Goal: Check status

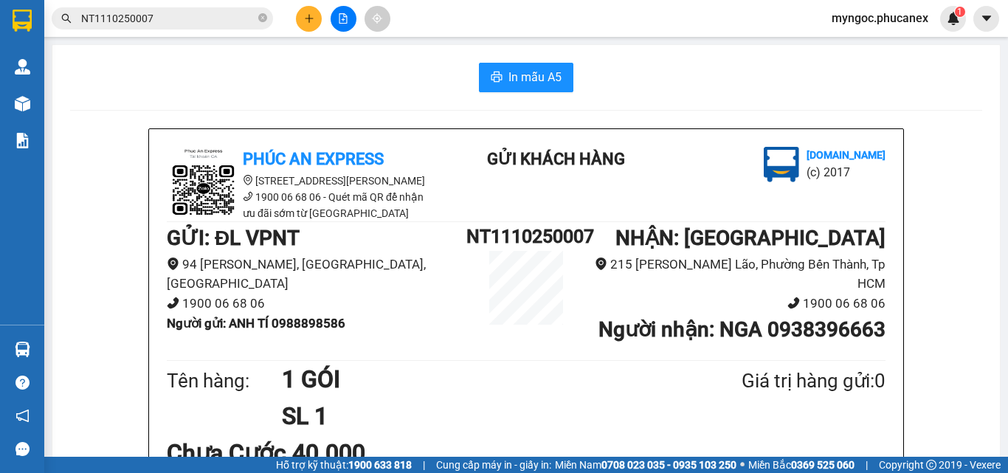
scroll to position [148, 0]
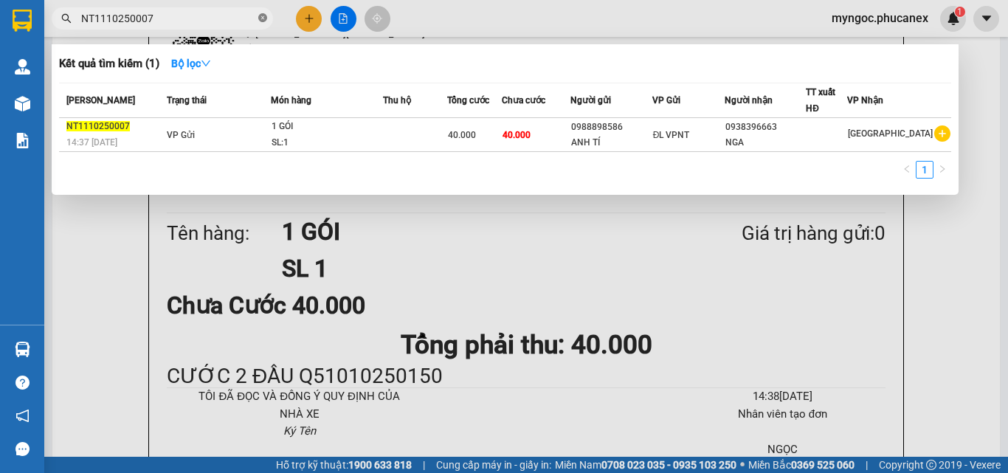
click at [261, 18] on icon "close-circle" at bounding box center [262, 17] width 9 height 9
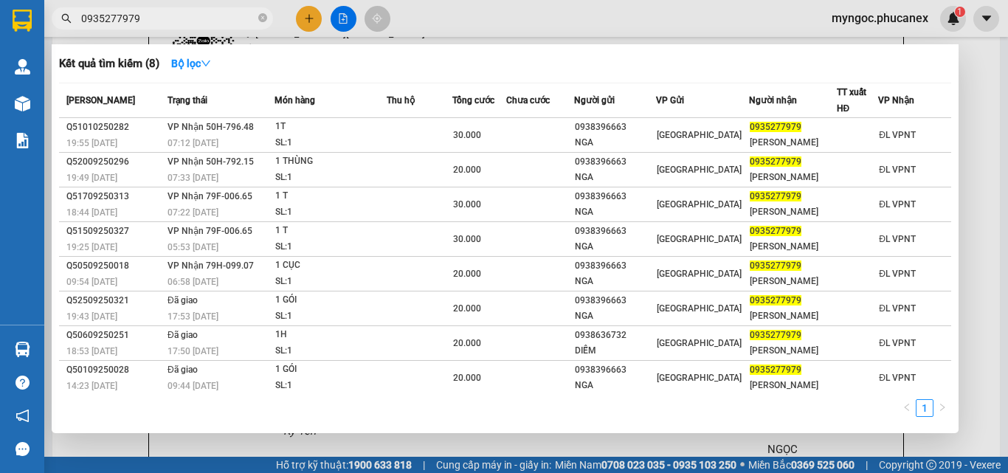
type input "0935277979"
click at [262, 16] on icon "close-circle" at bounding box center [262, 17] width 9 height 9
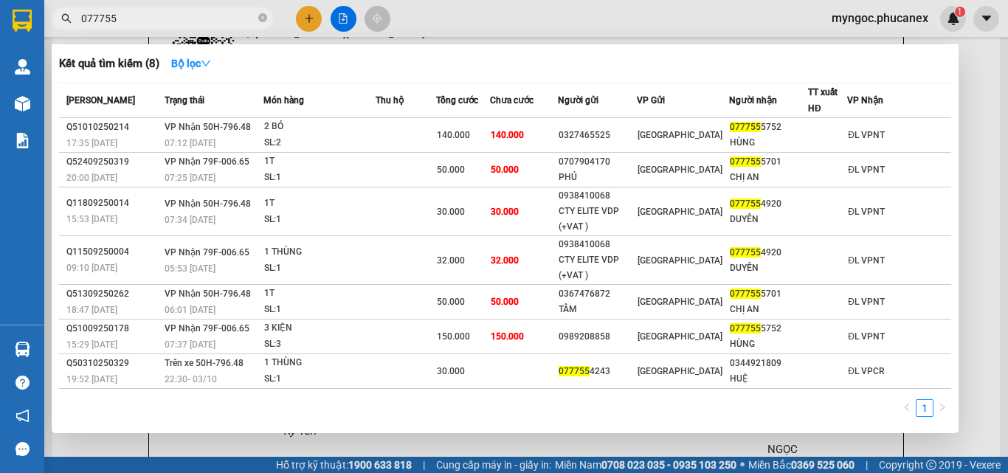
type input "077755"
click at [261, 20] on icon "close-circle" at bounding box center [262, 17] width 9 height 9
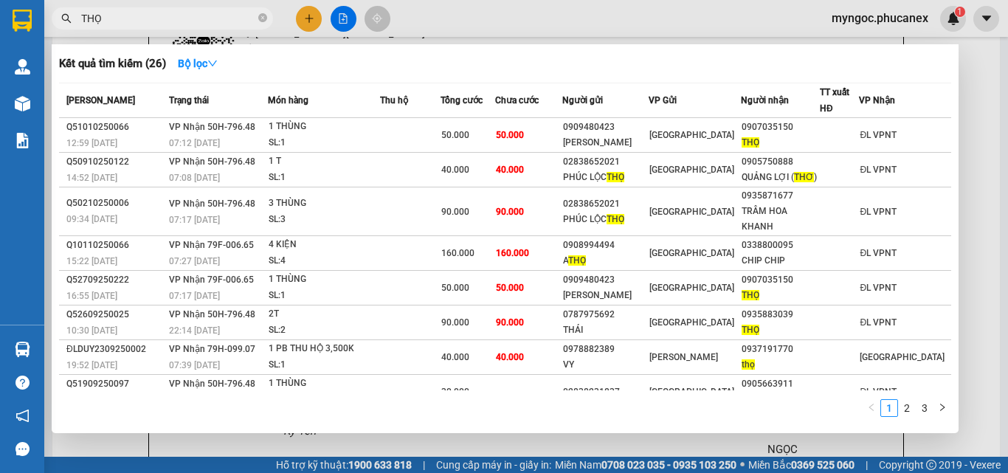
type input "THỌ"
click at [263, 19] on icon "close-circle" at bounding box center [262, 17] width 9 height 9
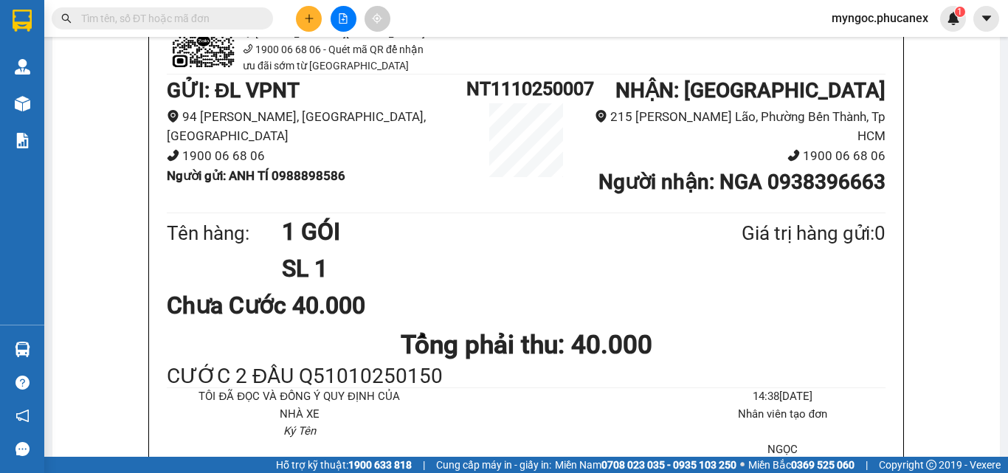
click at [184, 13] on input "text" at bounding box center [168, 18] width 174 height 16
paste input "Q11010250055"
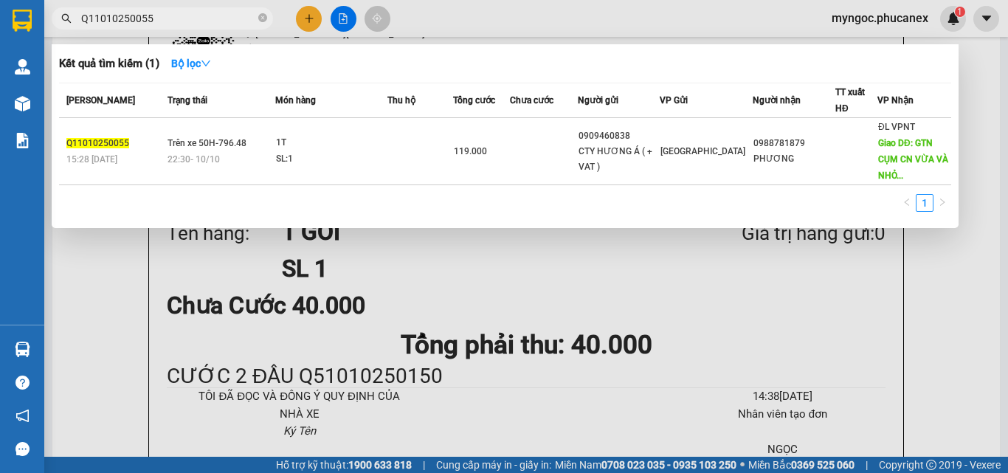
type input "Q11010250055"
click at [265, 17] on icon "close-circle" at bounding box center [262, 17] width 9 height 9
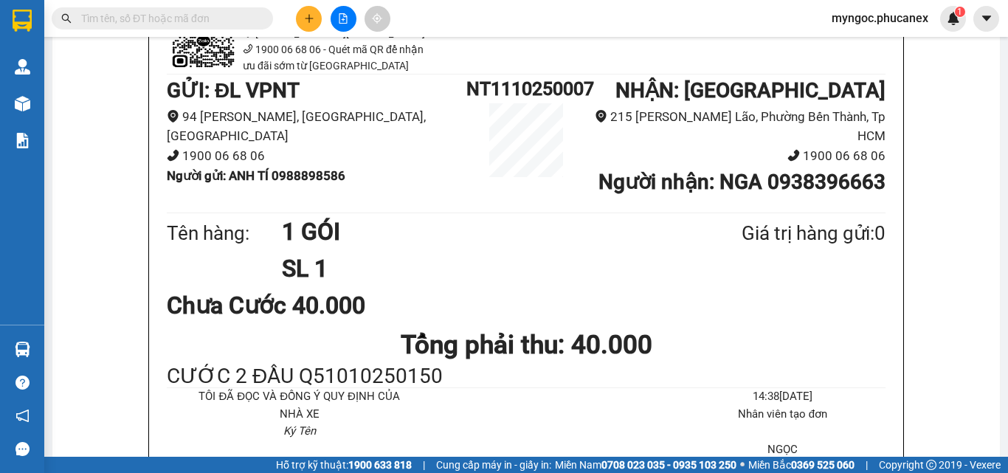
click at [213, 16] on input "text" at bounding box center [168, 18] width 174 height 16
paste input "Q11010250023"
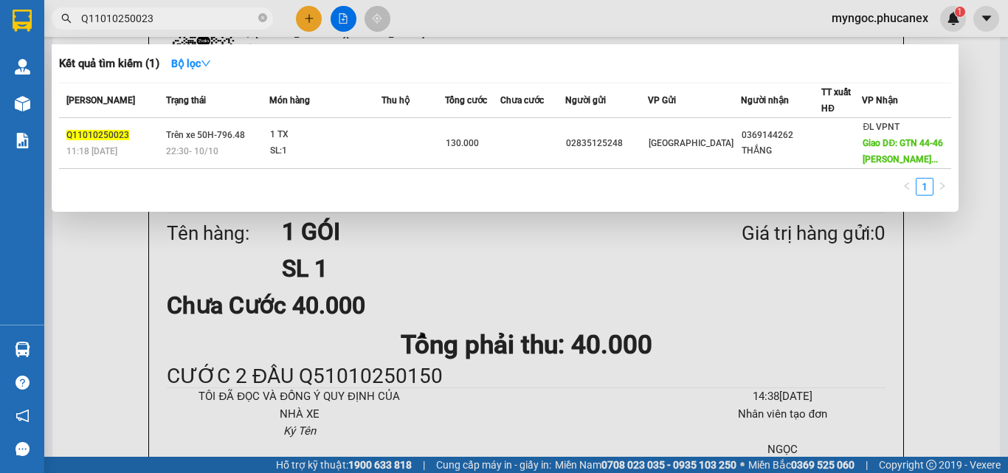
type input "Q11010250023"
click at [260, 16] on icon "close-circle" at bounding box center [262, 17] width 9 height 9
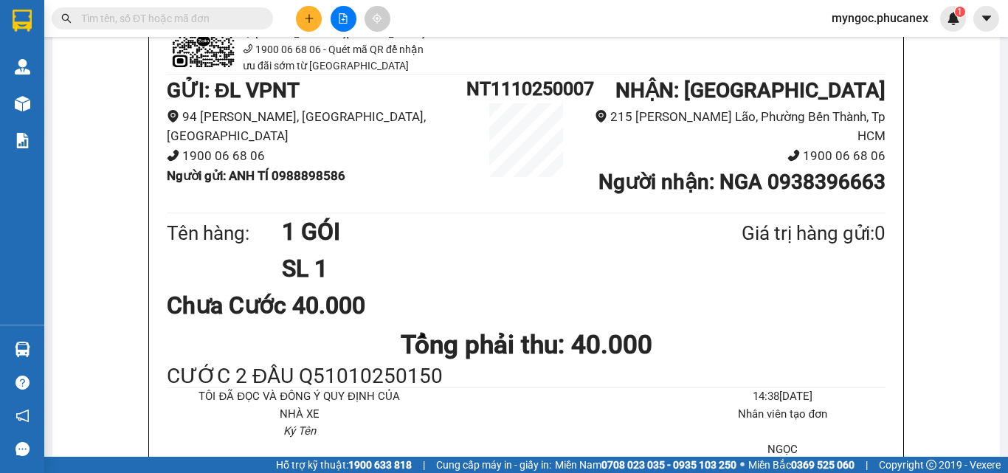
click at [216, 21] on input "text" at bounding box center [168, 18] width 174 height 16
paste input "Q51709250027"
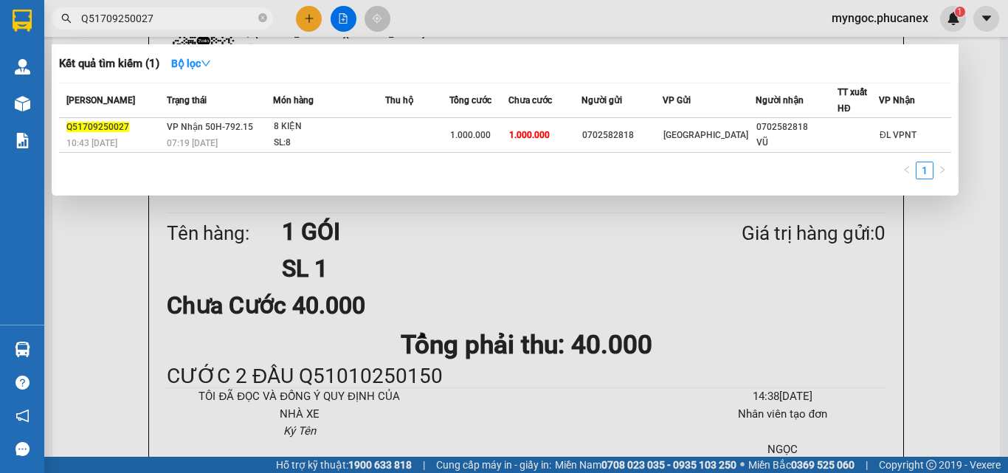
type input "Q51709250027"
click at [261, 16] on icon "close-circle" at bounding box center [262, 17] width 9 height 9
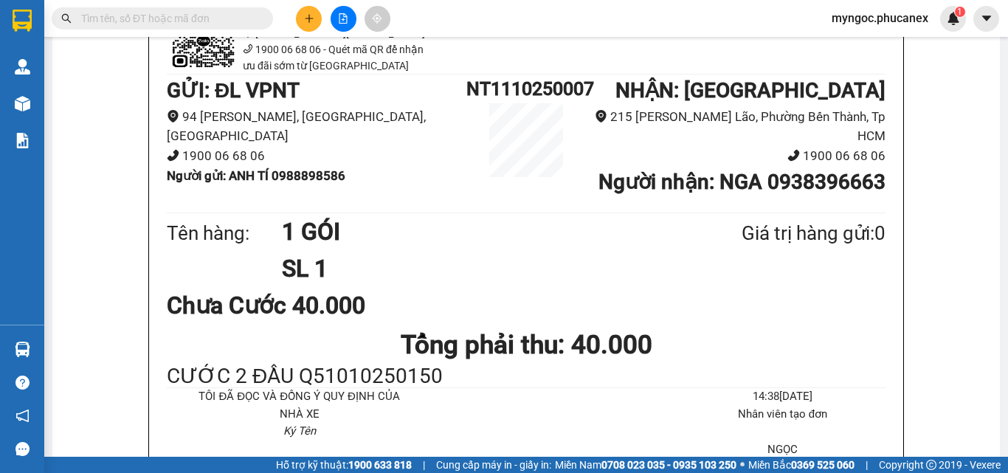
click at [218, 22] on input "text" at bounding box center [168, 18] width 174 height 16
paste input "702582818"
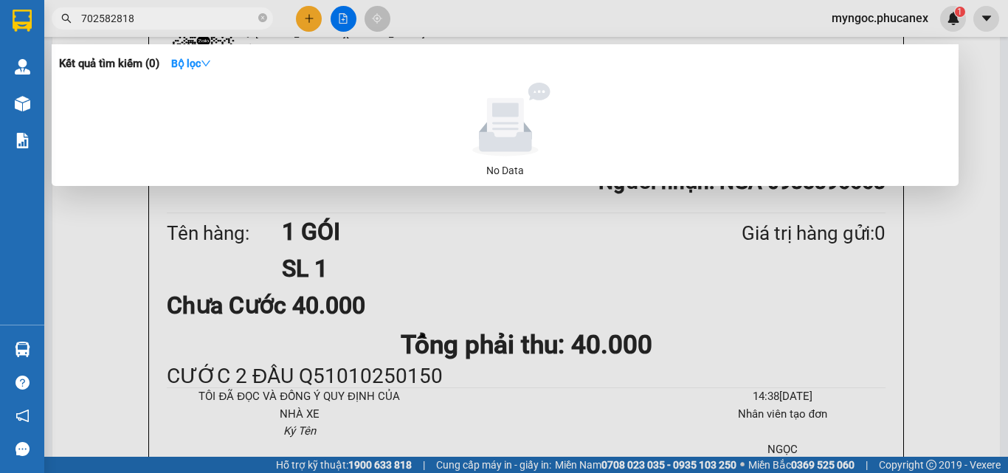
click at [86, 16] on input "702582818" at bounding box center [168, 18] width 174 height 16
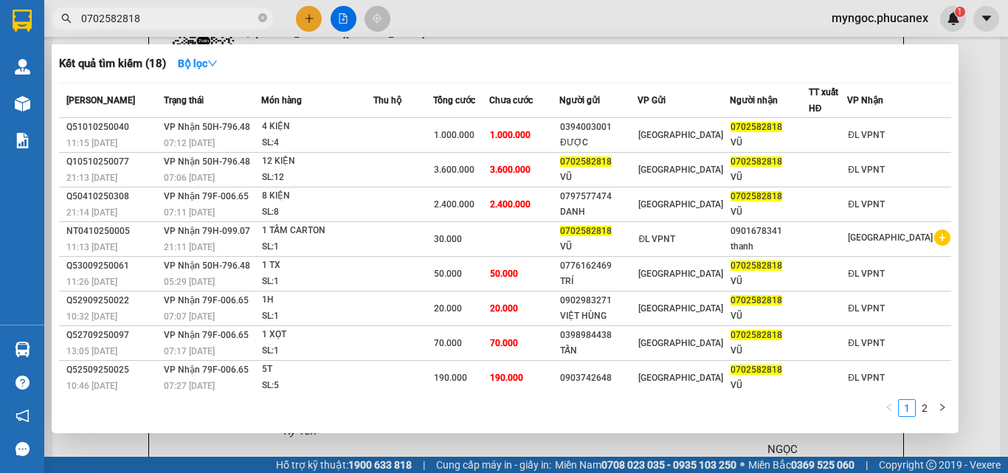
type input "0702582818"
click at [261, 18] on icon "close-circle" at bounding box center [262, 17] width 9 height 9
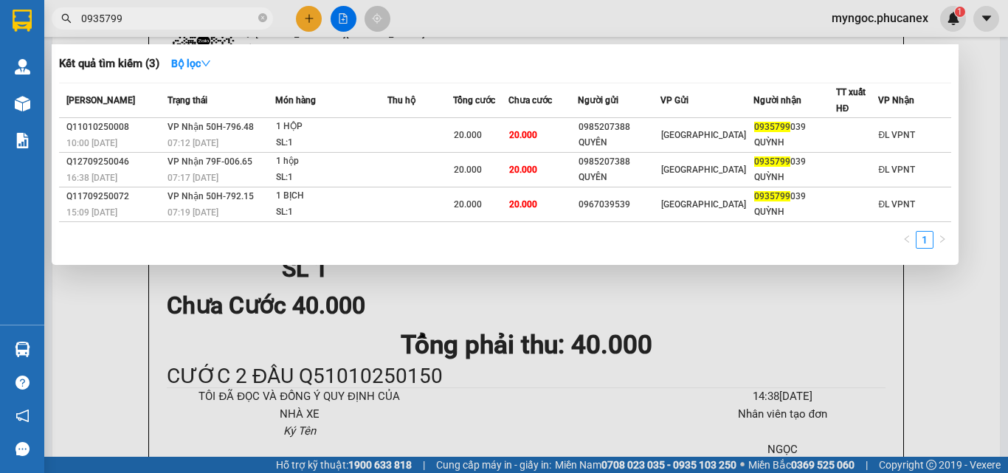
type input "0935799"
